Goal: Communication & Community: Answer question/provide support

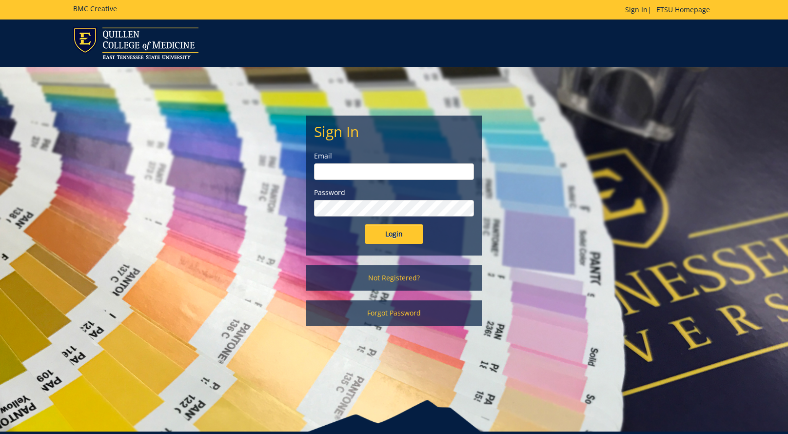
drag, startPoint x: 417, startPoint y: 173, endPoint x: 418, endPoint y: 178, distance: 5.0
click at [416, 173] on input "email" at bounding box center [394, 171] width 160 height 17
type input "[EMAIL_ADDRESS][DOMAIN_NAME]"
click at [399, 237] on input "Login" at bounding box center [394, 234] width 59 height 20
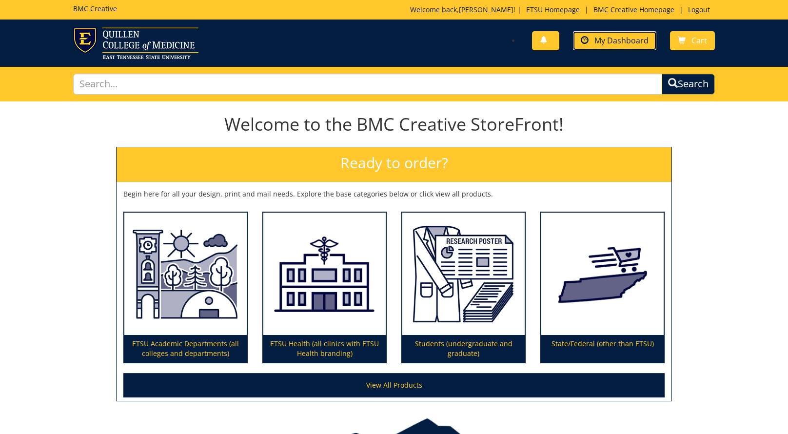
click at [616, 43] on span "My Dashboard" at bounding box center [622, 40] width 54 height 11
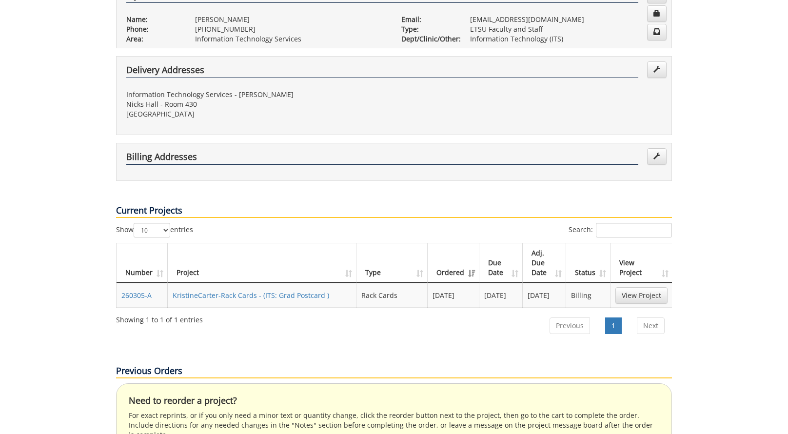
scroll to position [214, 0]
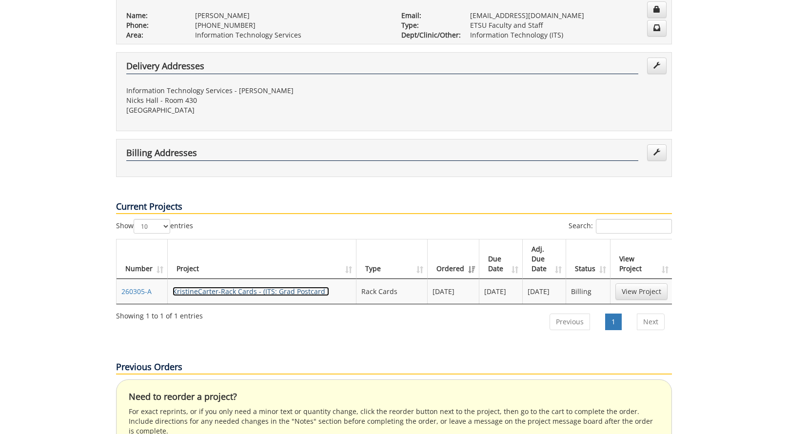
click at [248, 287] on link "KristineCarter-Rack Cards - (ITS: Grad Postcard )" at bounding box center [251, 291] width 157 height 9
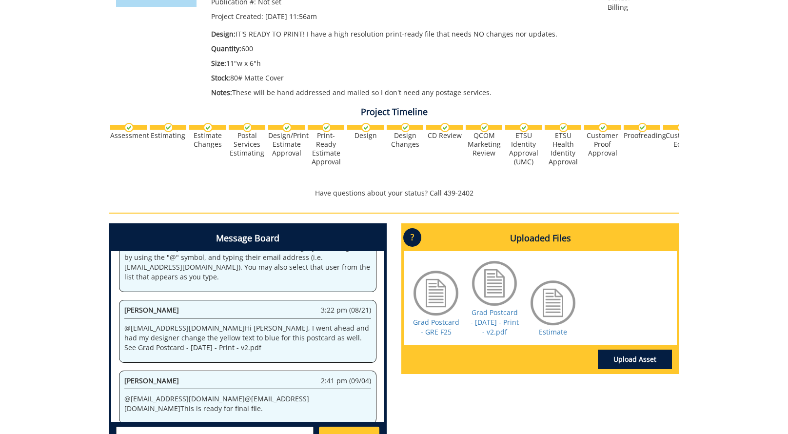
scroll to position [196, 0]
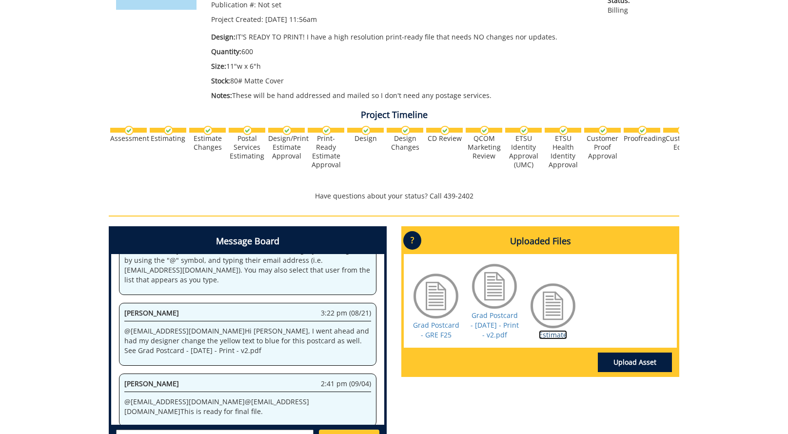
click at [550, 334] on link "Estimate" at bounding box center [553, 334] width 28 height 9
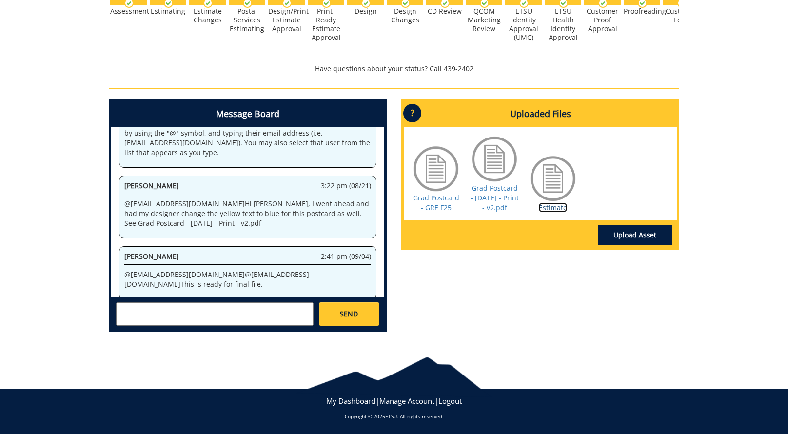
scroll to position [0, 0]
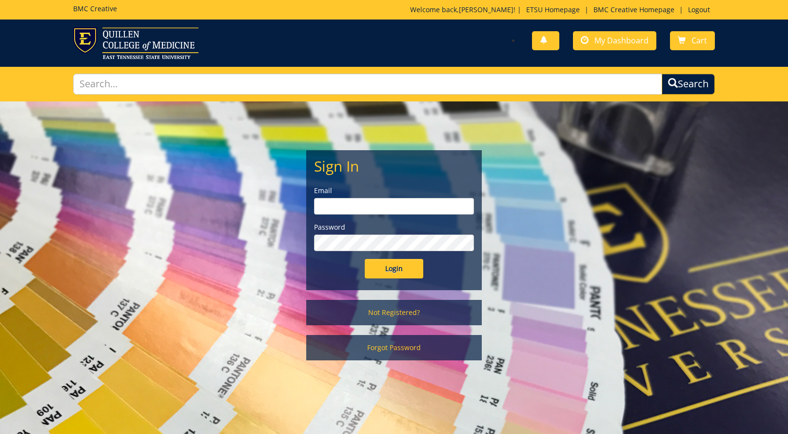
drag, startPoint x: 364, startPoint y: 207, endPoint x: 368, endPoint y: 213, distance: 6.8
click at [364, 207] on input "email" at bounding box center [394, 206] width 160 height 17
type input "[EMAIL_ADDRESS][DOMAIN_NAME]"
click at [393, 269] on input "Login" at bounding box center [394, 269] width 59 height 20
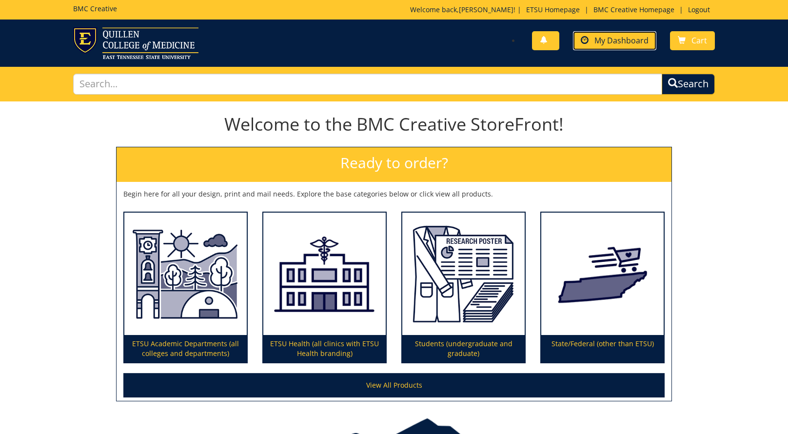
click at [626, 41] on span "My Dashboard" at bounding box center [622, 40] width 54 height 11
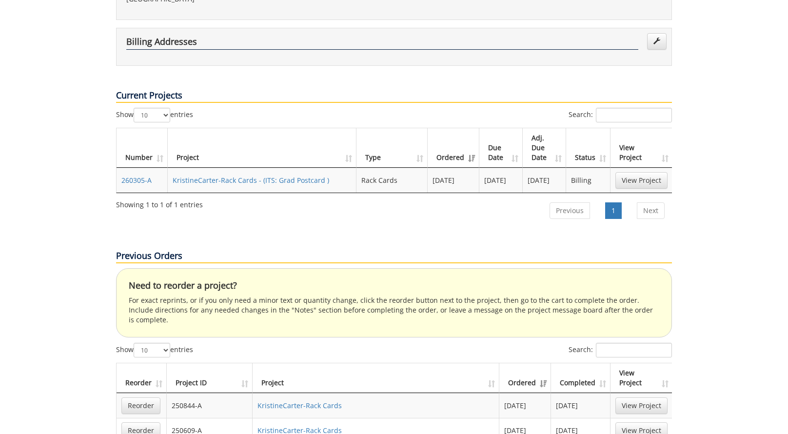
scroll to position [316, 0]
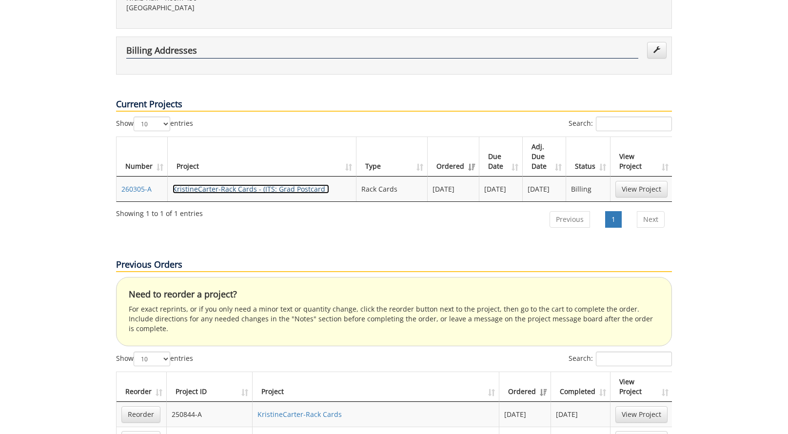
click at [240, 184] on link "KristineCarter-Rack Cards - (ITS: Grad Postcard )" at bounding box center [251, 188] width 157 height 9
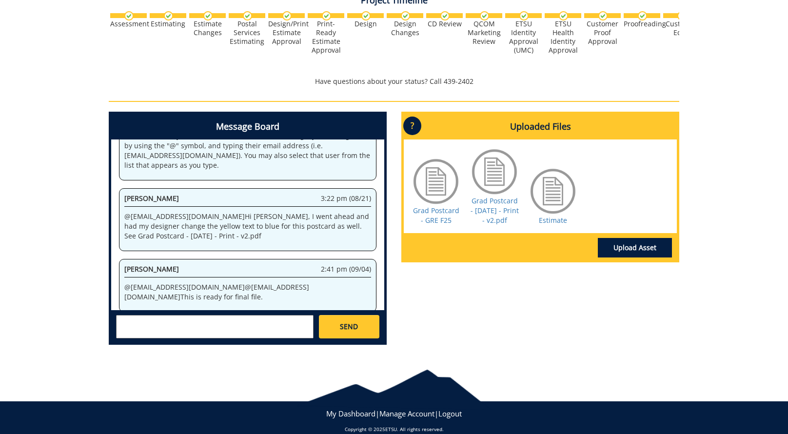
scroll to position [318, 0]
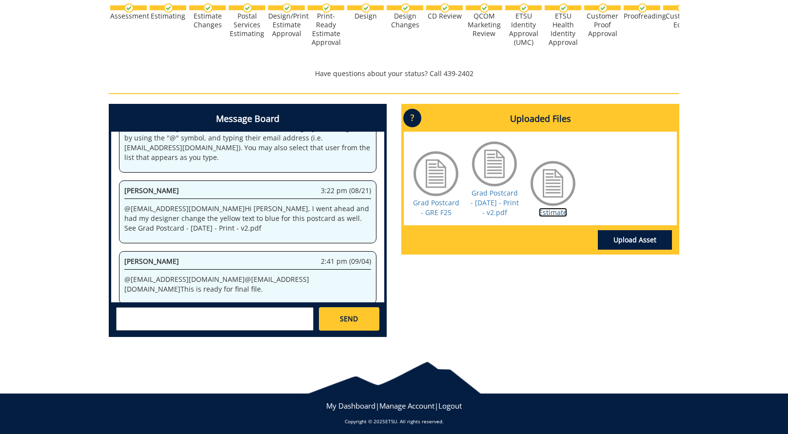
click at [560, 215] on link "Estimate" at bounding box center [553, 212] width 28 height 9
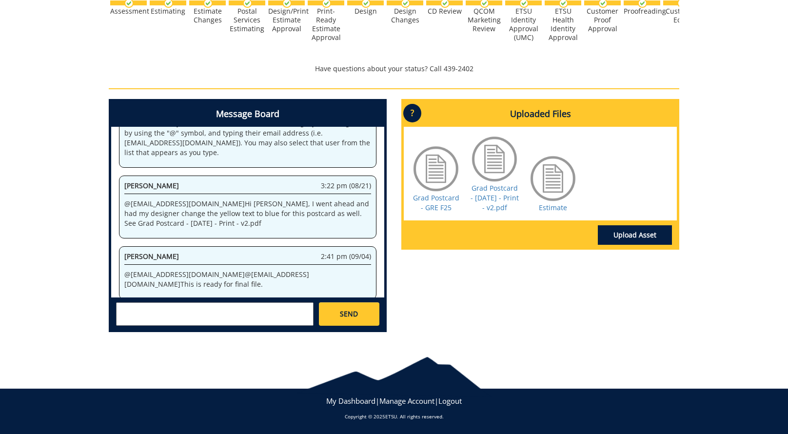
click at [183, 310] on textarea at bounding box center [215, 313] width 198 height 23
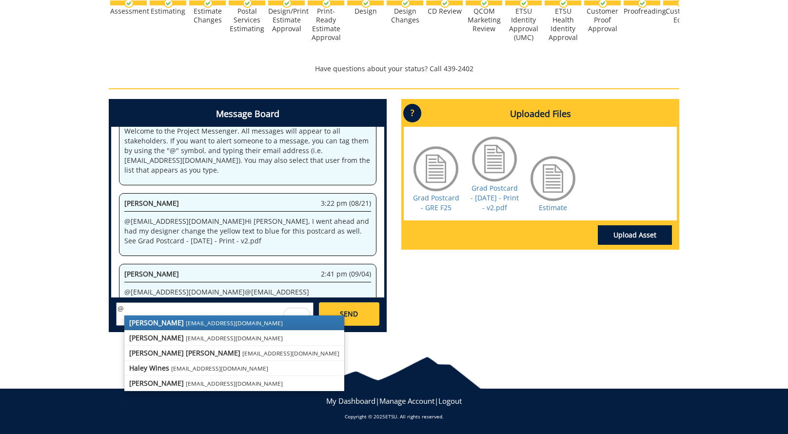
scroll to position [49, 0]
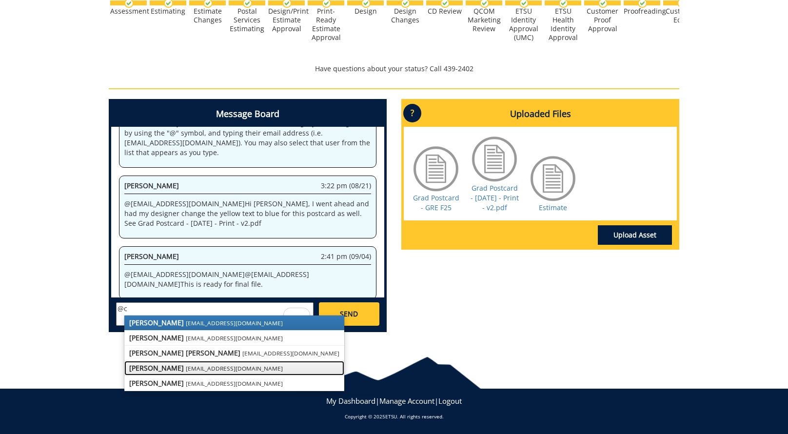
click at [186, 366] on small "[EMAIL_ADDRESS][DOMAIN_NAME]" at bounding box center [234, 368] width 97 height 8
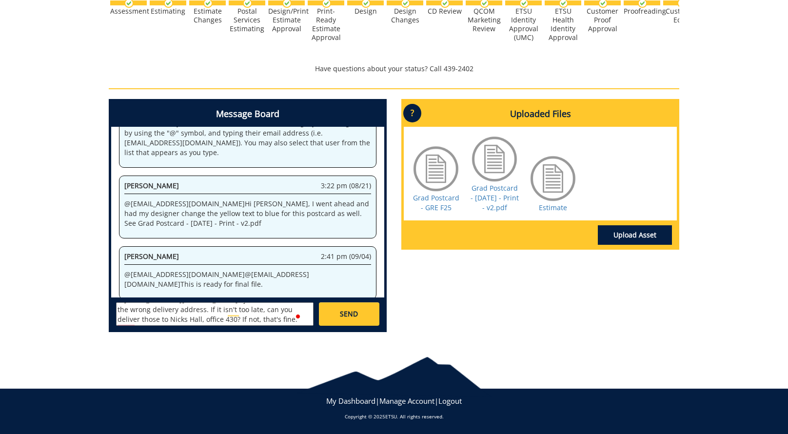
scroll to position [18, 0]
type textarea "@[EMAIL_ADDRESS][DOMAIN_NAME] I just noticed I chose the wrong delivery address…"
drag, startPoint x: 346, startPoint y: 301, endPoint x: 349, endPoint y: 306, distance: 6.1
click at [346, 302] on div "[PERSON_NAME] [EMAIL_ADDRESS][DOMAIN_NAME] [PERSON_NAME] [EMAIL_ADDRESS][DOMAIN…" at bounding box center [247, 314] width 273 height 32
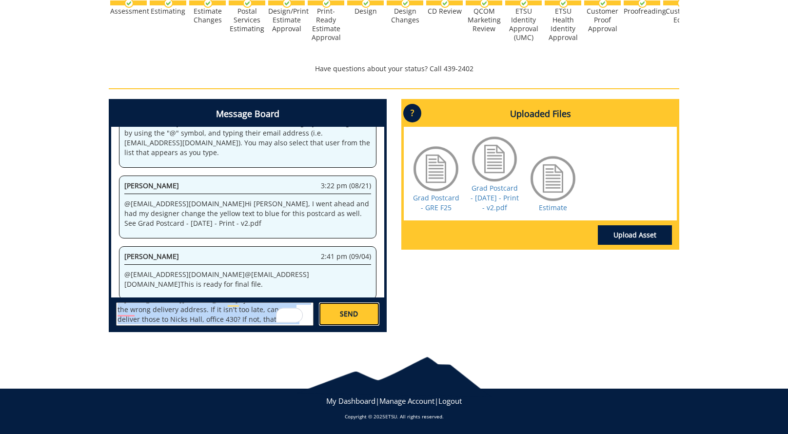
click at [348, 308] on link "SEND" at bounding box center [349, 313] width 60 height 23
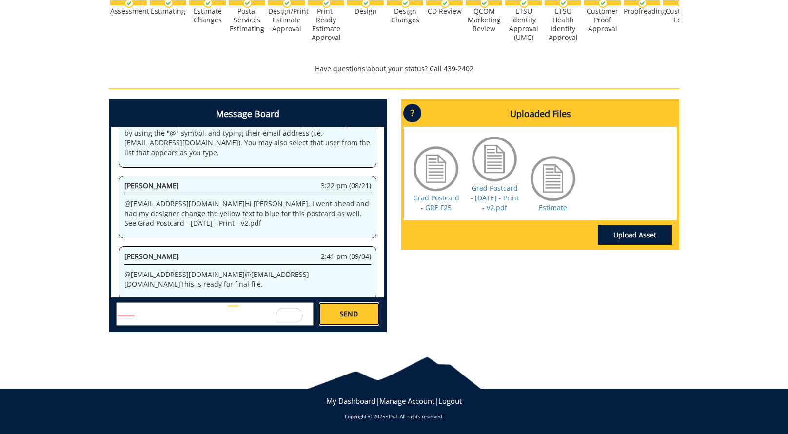
scroll to position [0, 0]
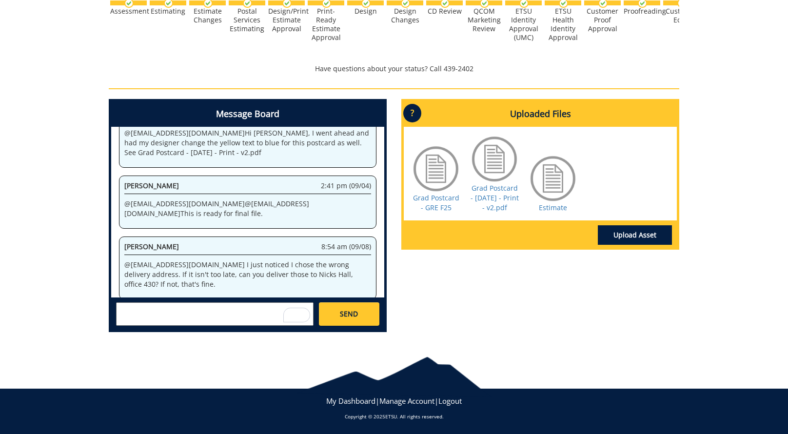
click at [454, 308] on div "Message Board System 11:56 am (08/15) Welcome to the Project Messenger. All mes…" at bounding box center [393, 219] width 585 height 241
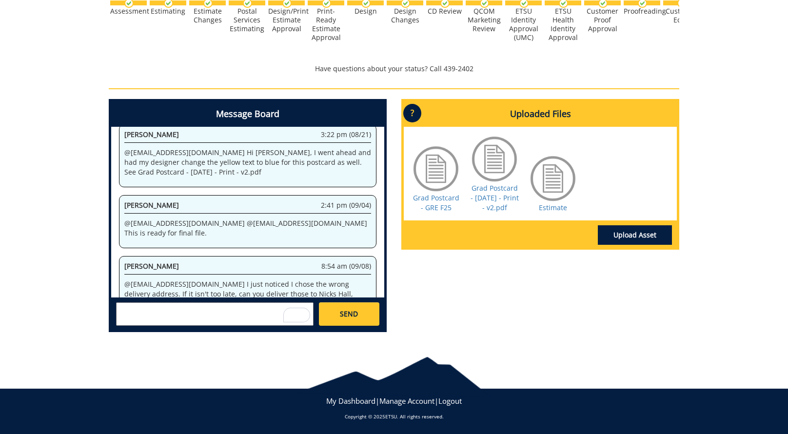
click at [705, 42] on div "260305-A KristineCarter-Rack Cards [ITS: Grad Postcard] Estimate Approver: [EMA…" at bounding box center [394, 60] width 788 height 562
